Goal: Task Accomplishment & Management: Use online tool/utility

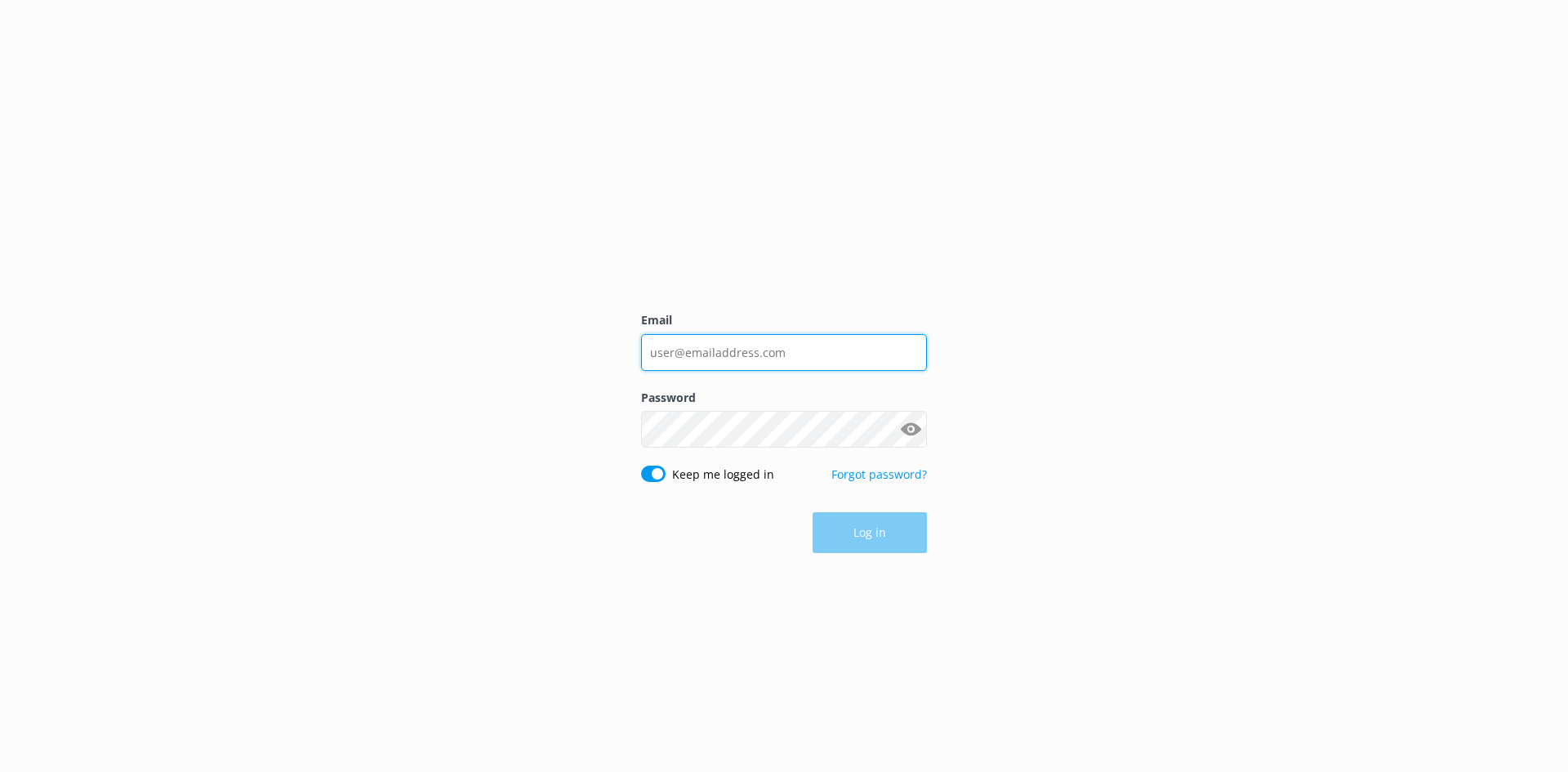
click at [712, 342] on input "Email" at bounding box center [784, 352] width 286 height 37
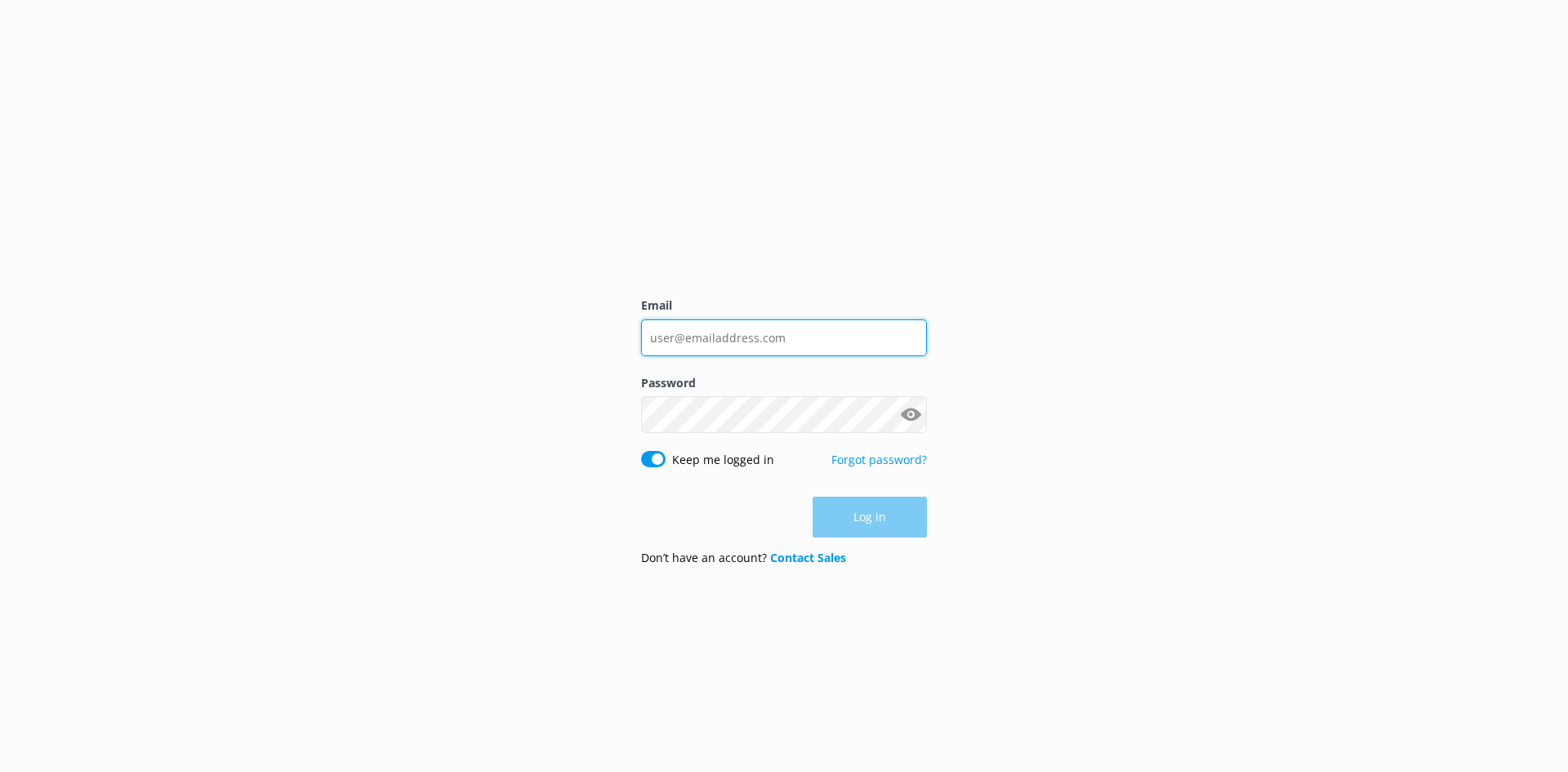
type input "[EMAIL_ADDRESS][DOMAIN_NAME]"
click at [787, 330] on input "Email" at bounding box center [784, 338] width 286 height 37
type input "[EMAIL_ADDRESS][DOMAIN_NAME]"
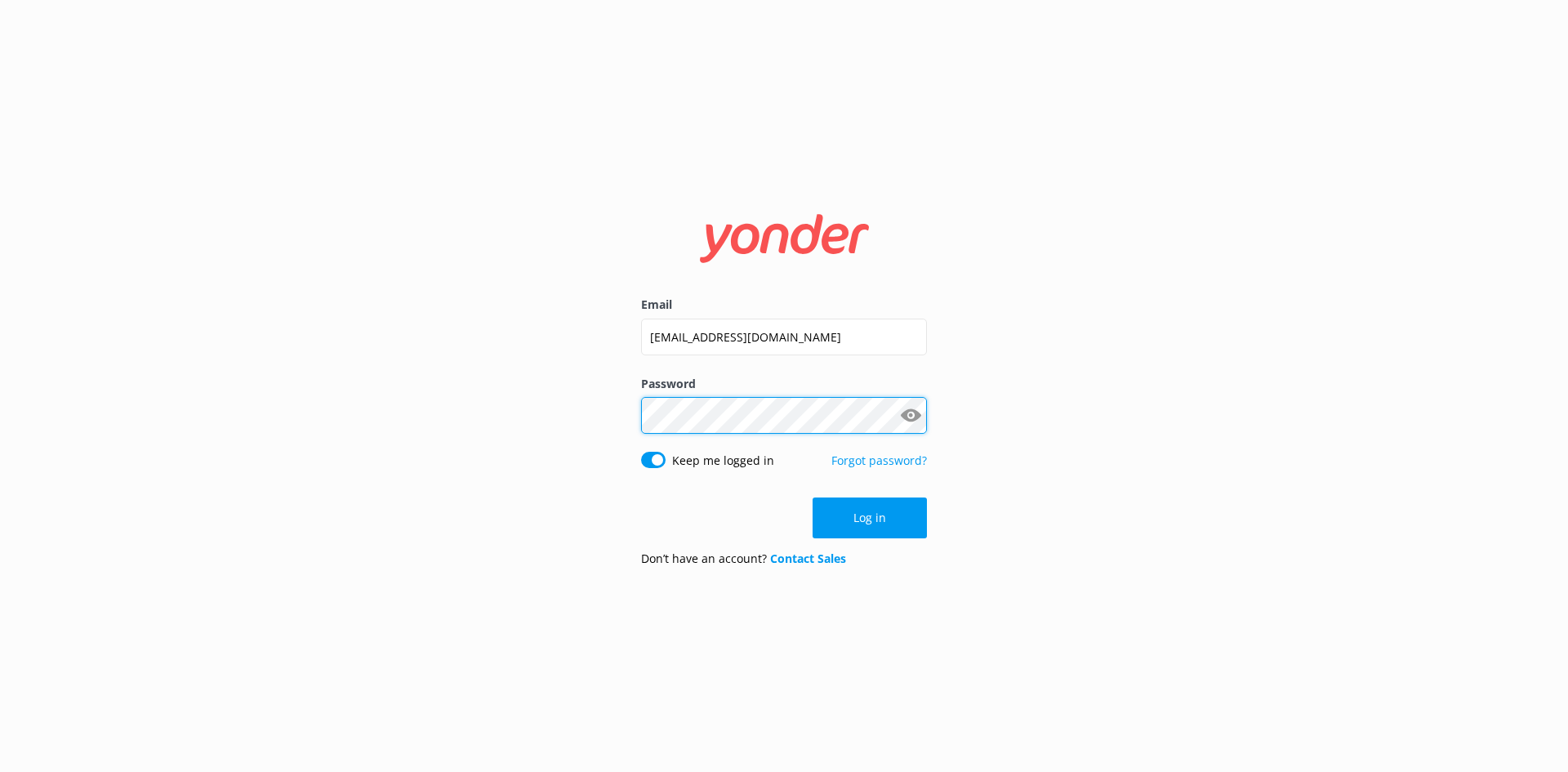
click button "Log in" at bounding box center [870, 517] width 114 height 40
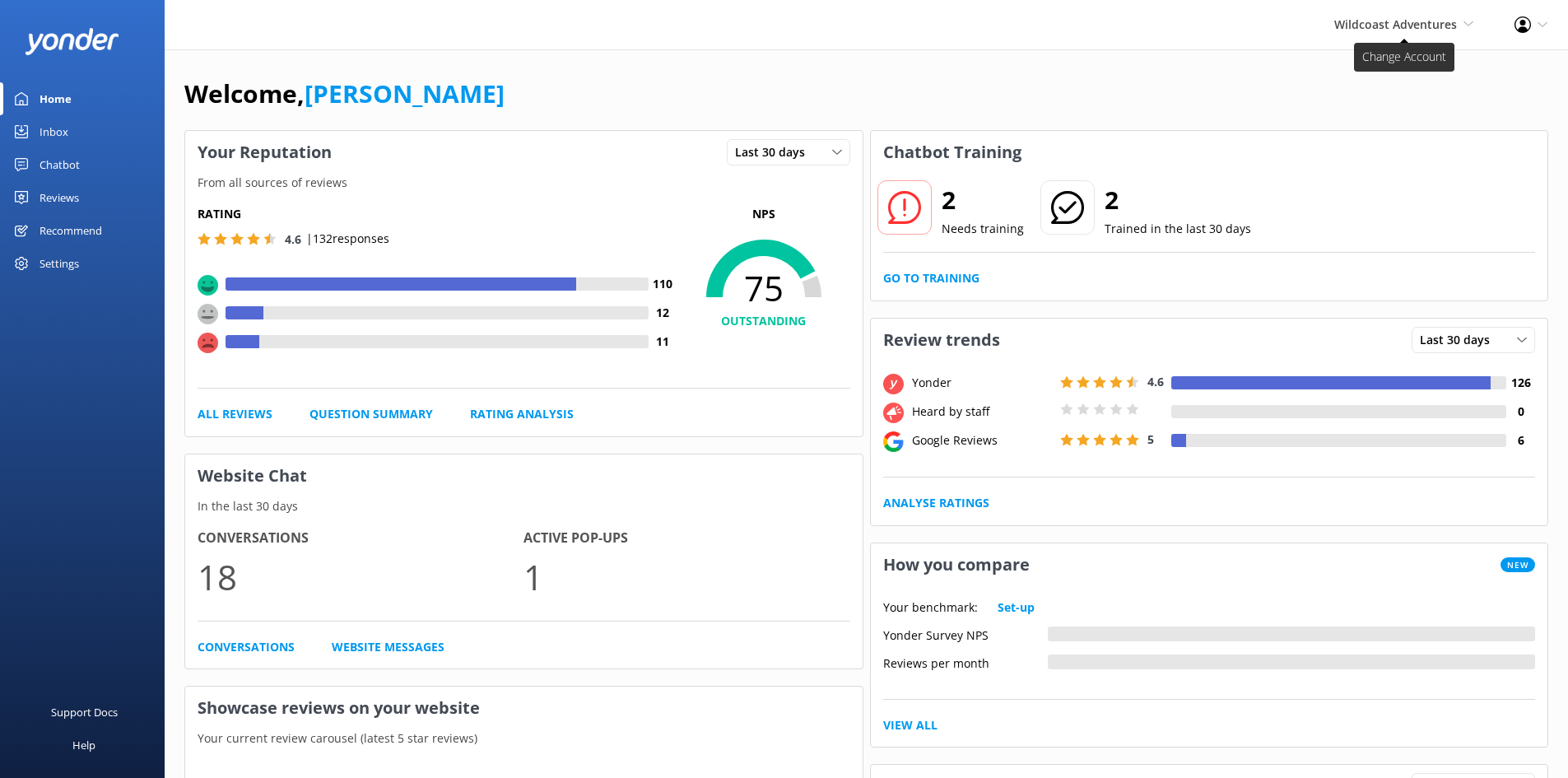
click at [1433, 20] on span "Wildcoast Adventures" at bounding box center [1395, 24] width 122 height 16
click at [1208, 15] on div "Wildcoast Adventures Wildcoast Adventures [PERSON_NAME] River Whale Watching Pr…" at bounding box center [784, 24] width 1568 height 49
click at [952, 283] on link "Go to Training" at bounding box center [932, 278] width 96 height 19
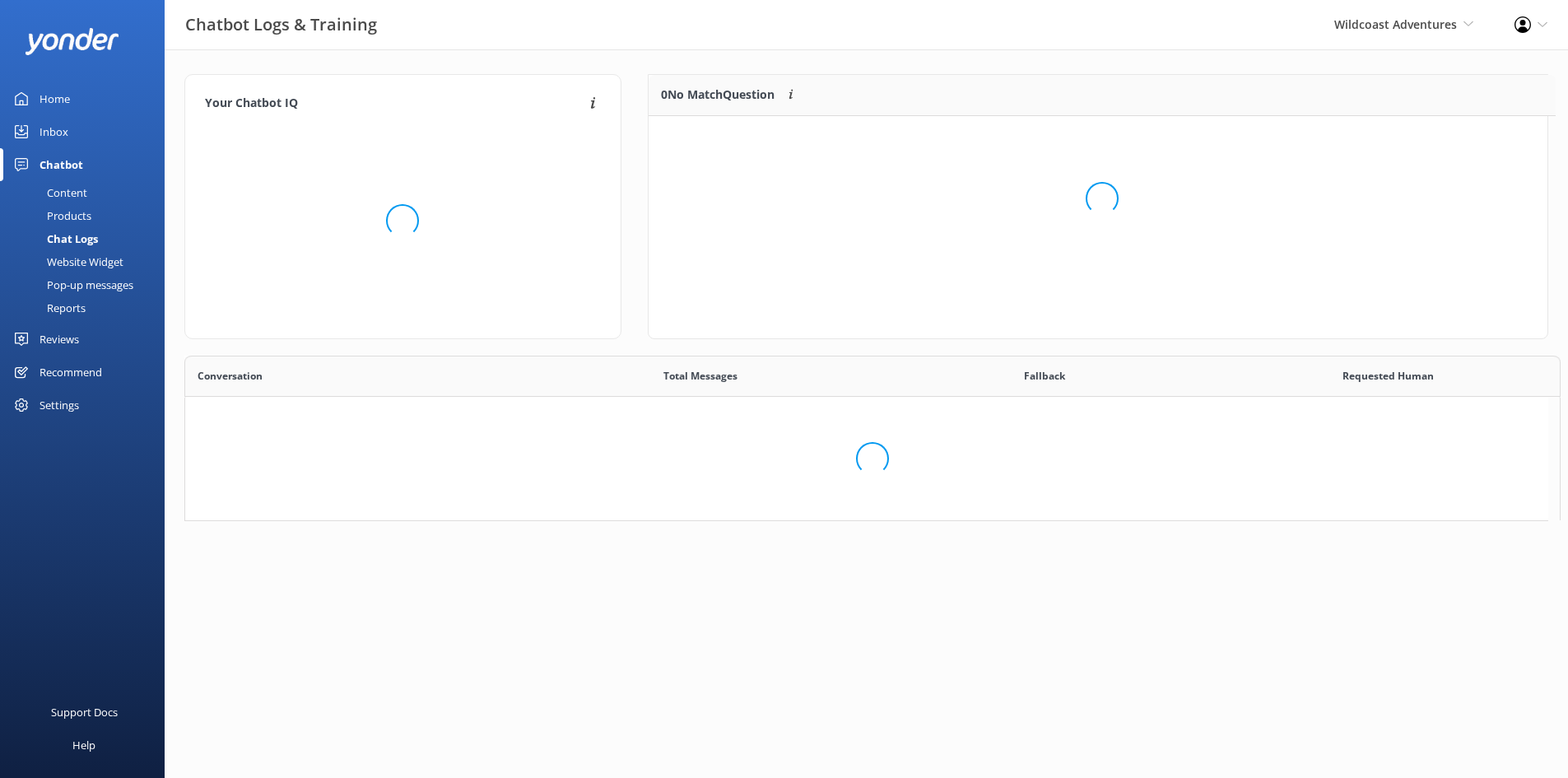
scroll to position [112, 887]
